Goal: Task Accomplishment & Management: Manage account settings

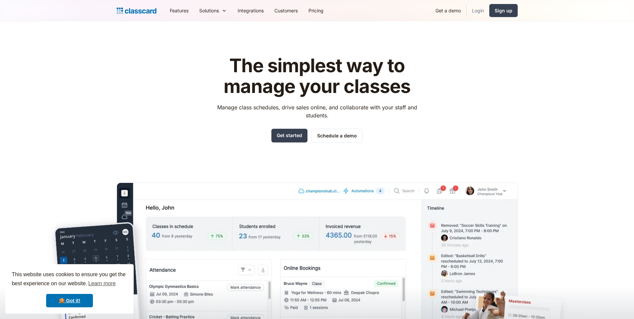
click at [481, 9] on link "Login" at bounding box center [477, 10] width 23 height 15
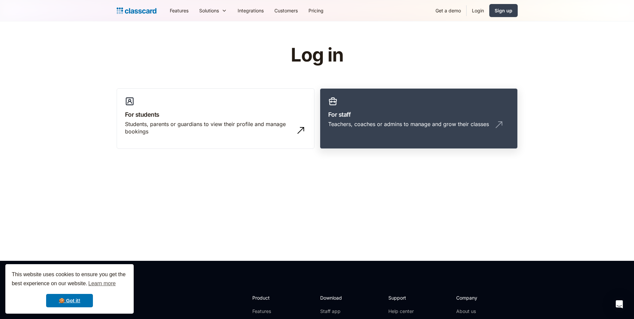
click at [484, 119] on link "For staff Teachers, coaches or admins to manage and grow their classes" at bounding box center [419, 118] width 198 height 61
